Goal: Find specific page/section: Find specific page/section

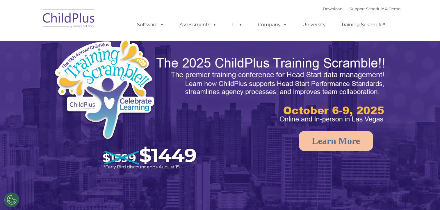
select select "MEDIUM"
click at [325, 10] on link "Download" at bounding box center [333, 8] width 20 height 5
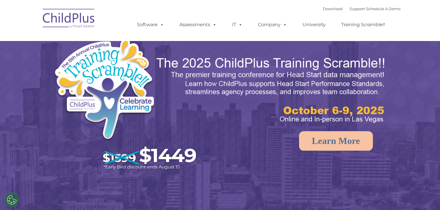
select select "MEDIUM"
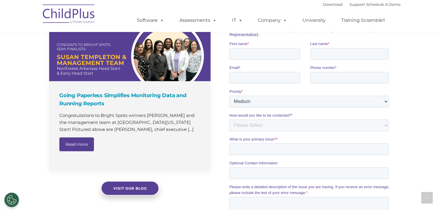
scroll to position [383, 0]
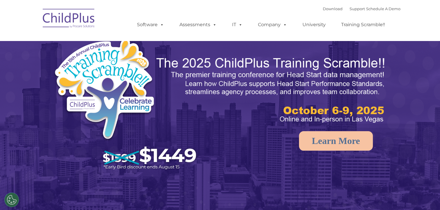
select select "MEDIUM"
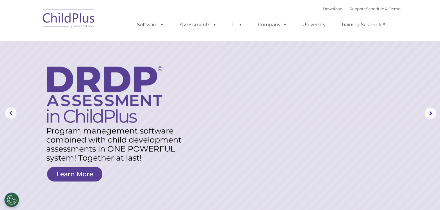
click at [428, 111] on rs-arrow at bounding box center [431, 114] width 12 height 12
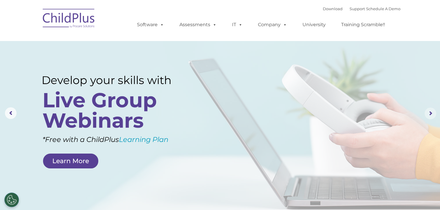
click at [431, 111] on rs-arrow at bounding box center [431, 114] width 12 height 12
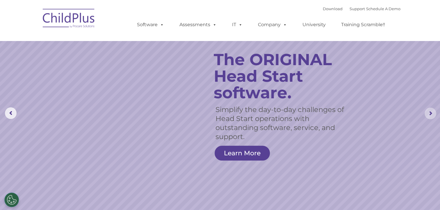
click at [433, 111] on rs-arrow at bounding box center [431, 114] width 12 height 12
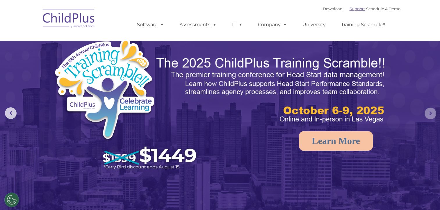
click at [350, 7] on link "Support" at bounding box center [357, 8] width 15 height 5
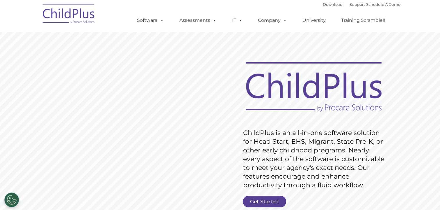
click at [267, 199] on link "Get Started" at bounding box center [264, 202] width 43 height 12
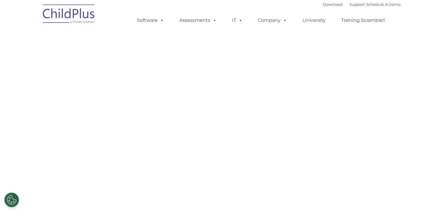
select select "MEDIUM"
